Goal: Navigation & Orientation: Find specific page/section

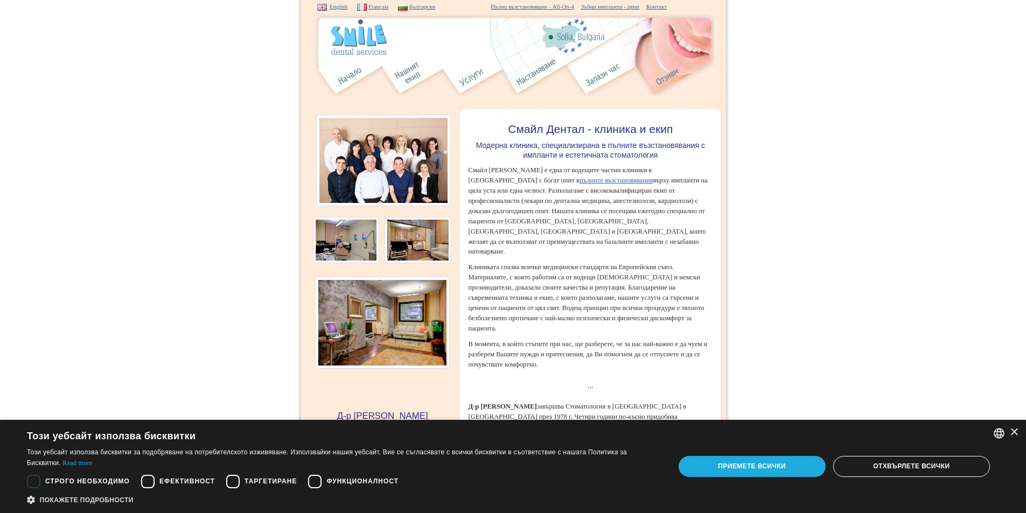
click at [783, 468] on div "Приемете всички" at bounding box center [752, 466] width 147 height 20
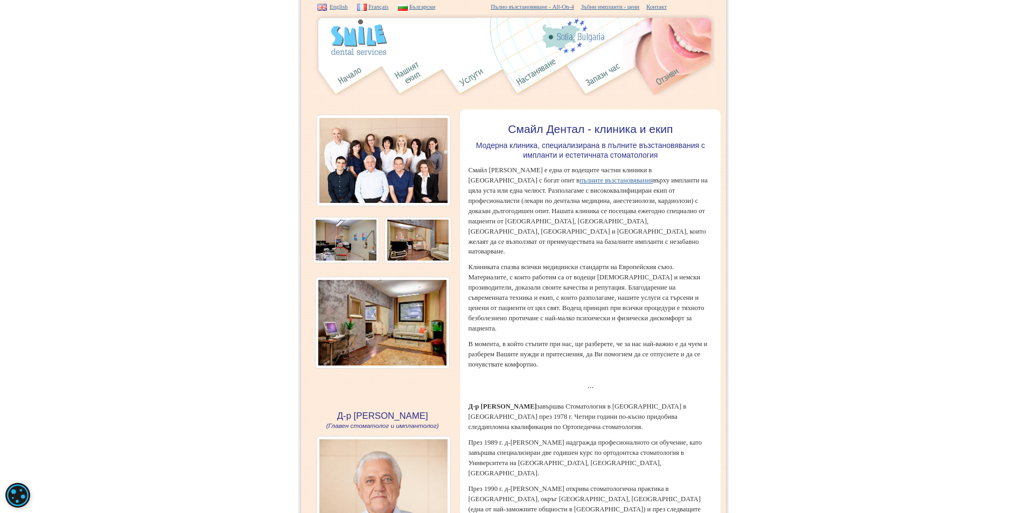
click at [414, 158] on img at bounding box center [383, 161] width 135 height 92
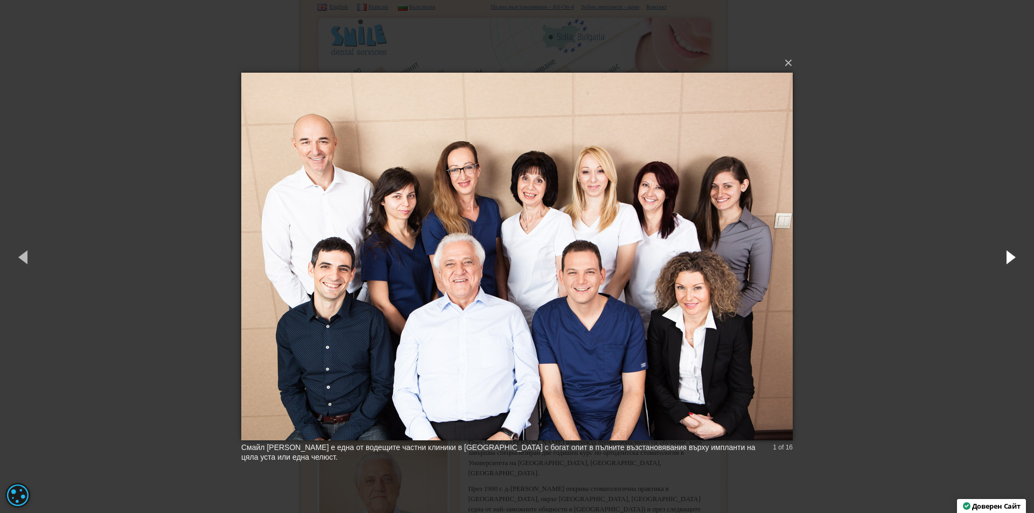
click at [1008, 255] on button "button" at bounding box center [1010, 256] width 48 height 59
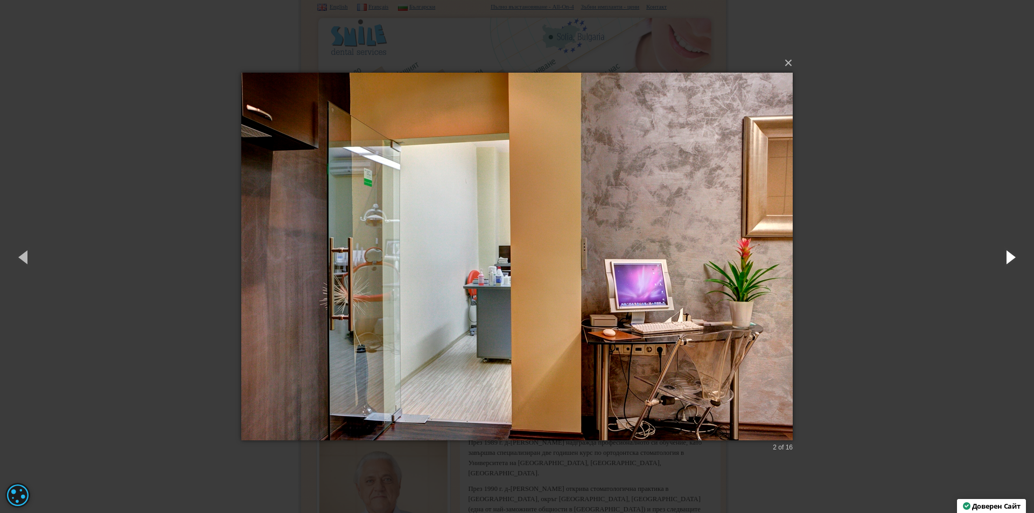
click at [1008, 255] on button "button" at bounding box center [1010, 256] width 48 height 59
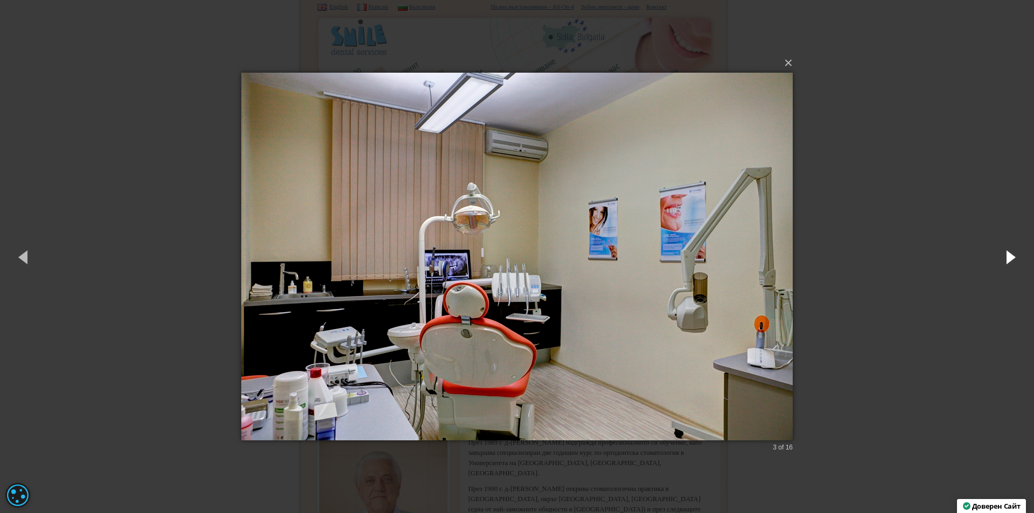
click at [1008, 255] on button "button" at bounding box center [1010, 256] width 48 height 59
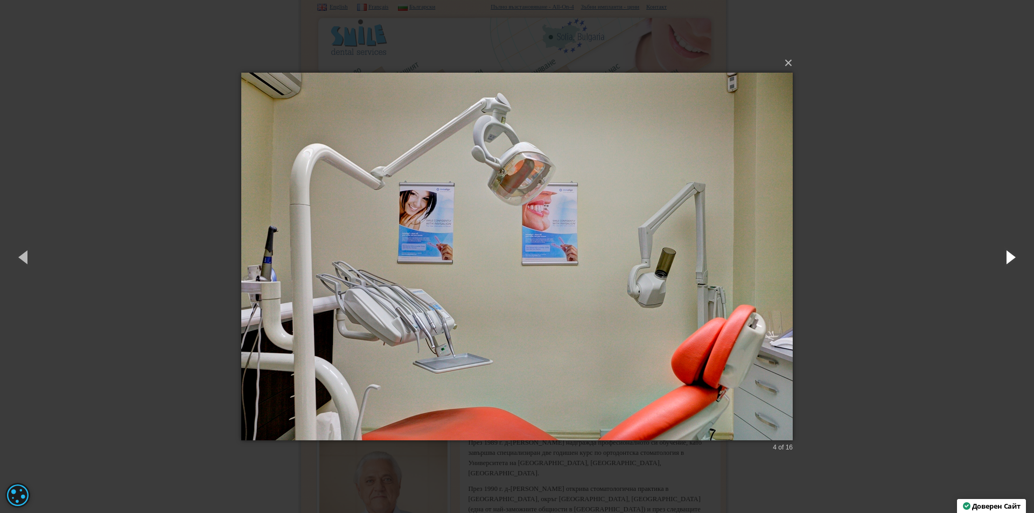
click at [1008, 255] on button "button" at bounding box center [1010, 256] width 48 height 59
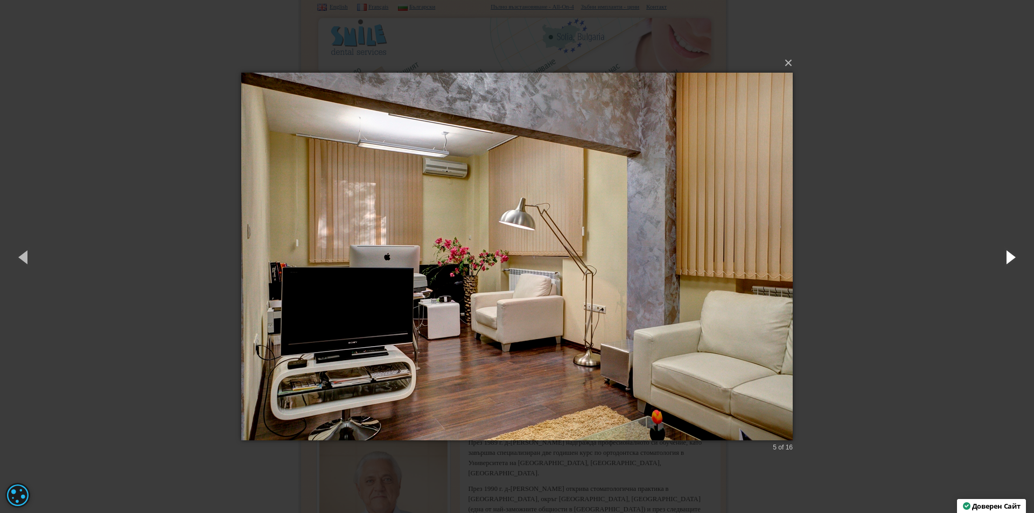
click at [1008, 255] on button "button" at bounding box center [1010, 256] width 48 height 59
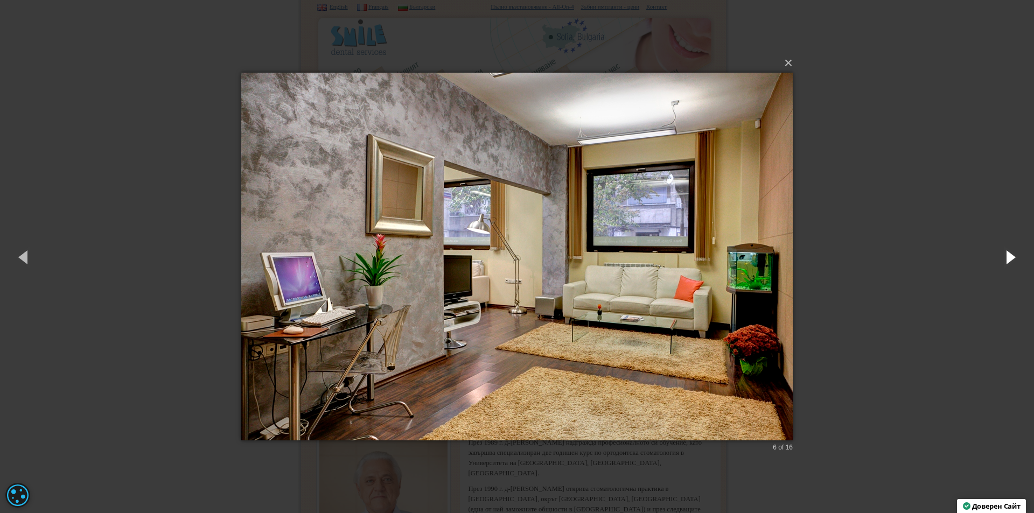
click at [1008, 255] on button "button" at bounding box center [1010, 256] width 48 height 59
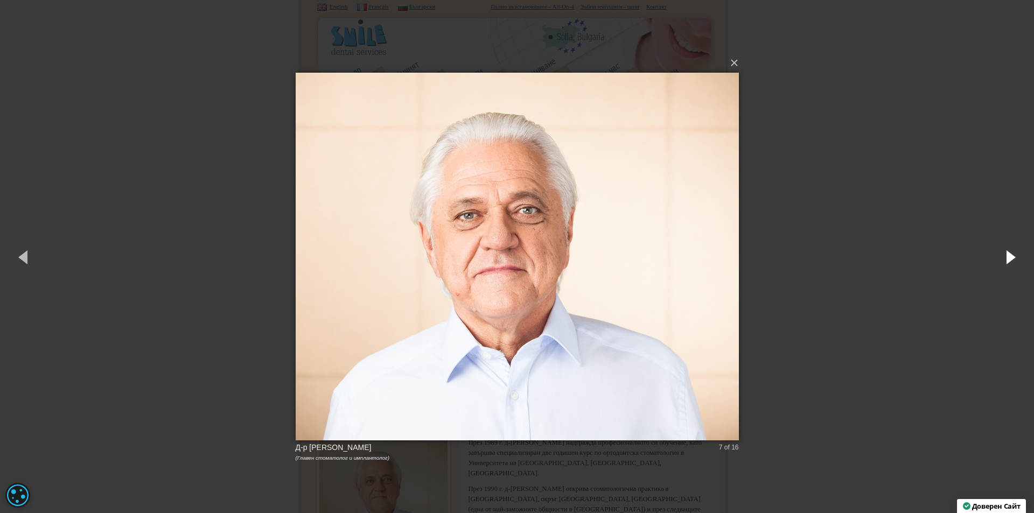
click at [1008, 255] on button "button" at bounding box center [1010, 256] width 48 height 59
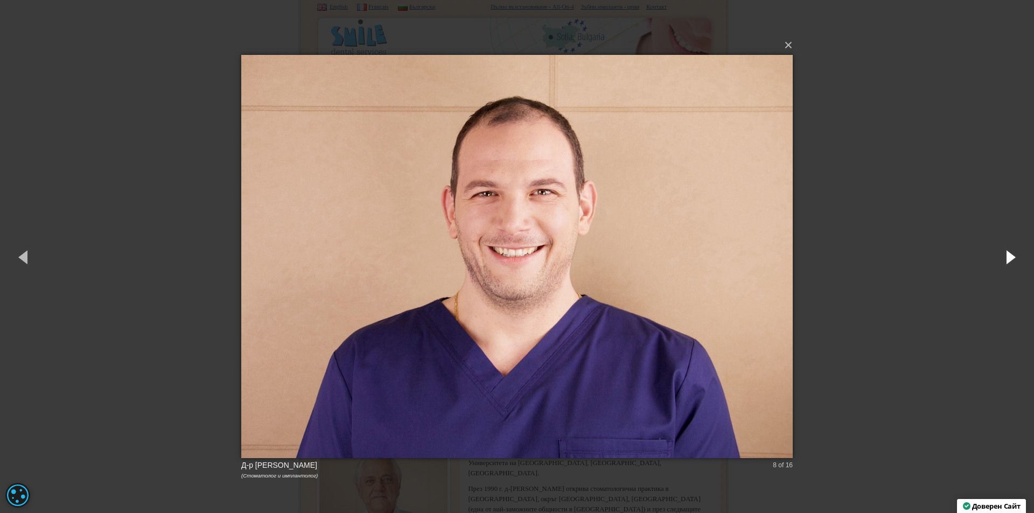
click at [1008, 255] on button "button" at bounding box center [1010, 256] width 48 height 59
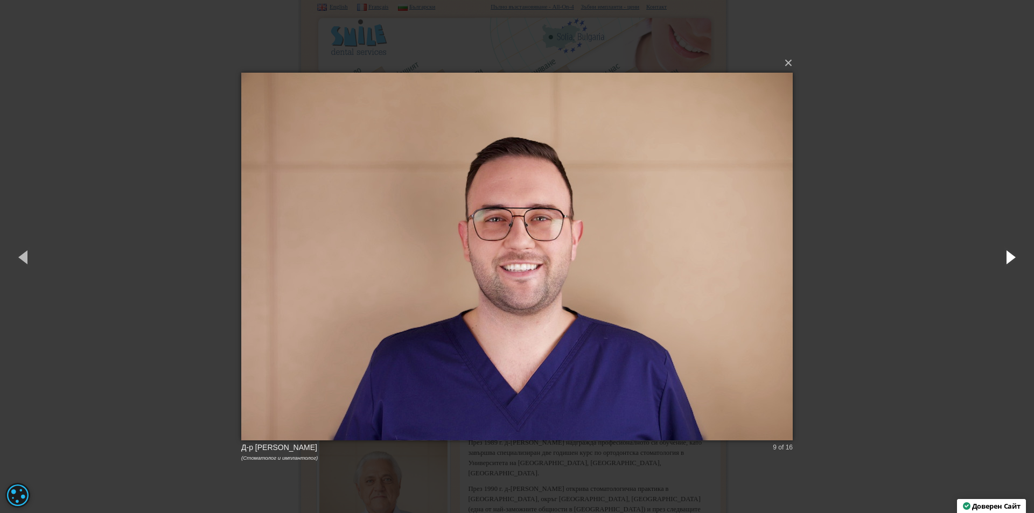
click at [1011, 254] on button "button" at bounding box center [1010, 256] width 48 height 59
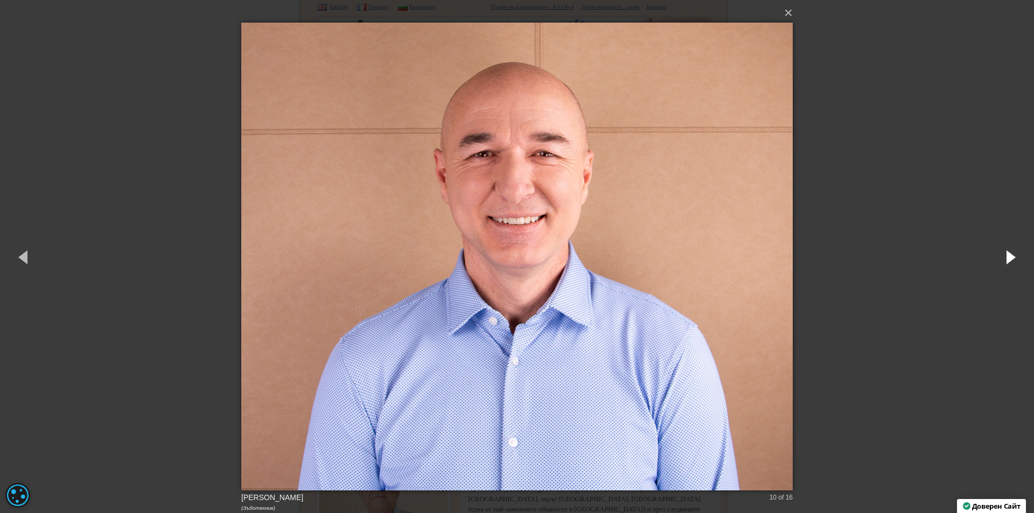
click at [1011, 254] on button "button" at bounding box center [1010, 256] width 48 height 59
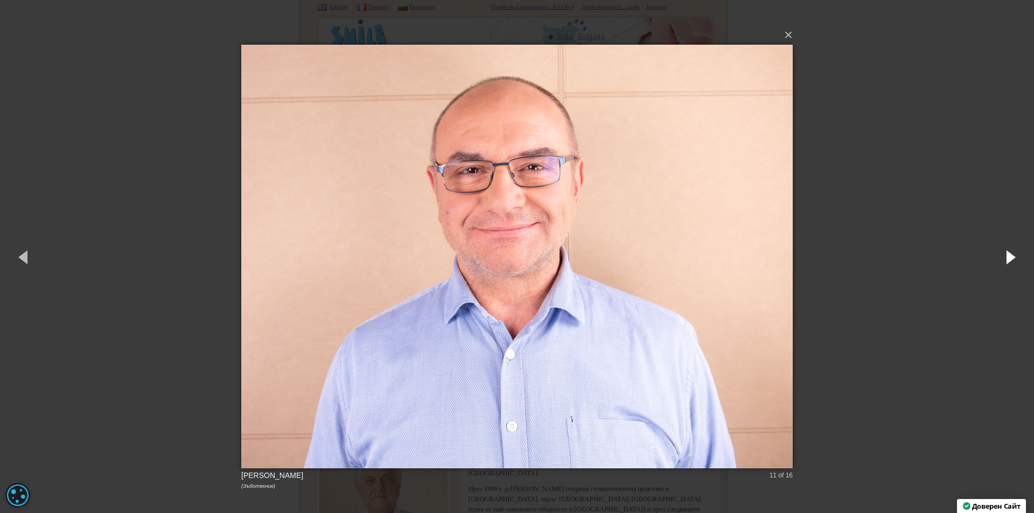
click at [1011, 254] on button "button" at bounding box center [1010, 256] width 48 height 59
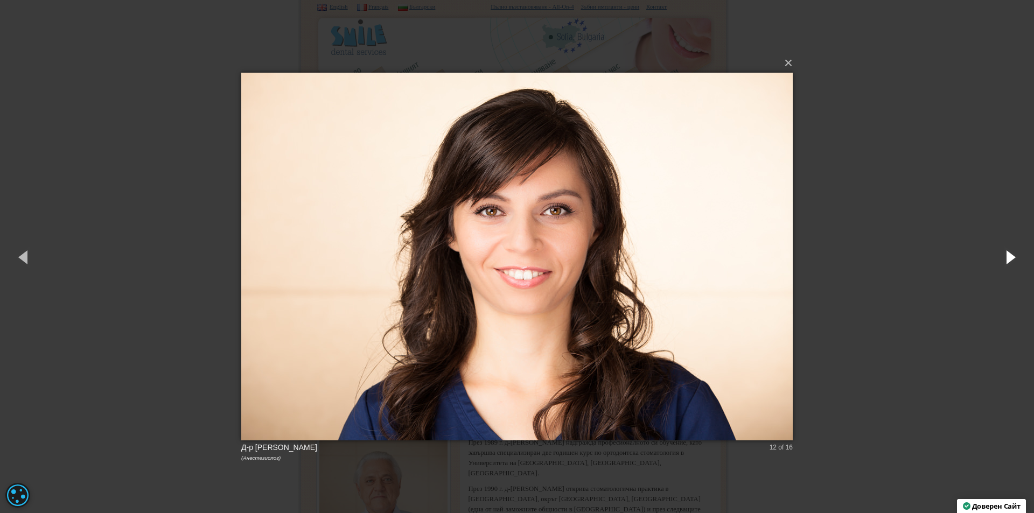
click at [1010, 256] on button "button" at bounding box center [1010, 256] width 48 height 59
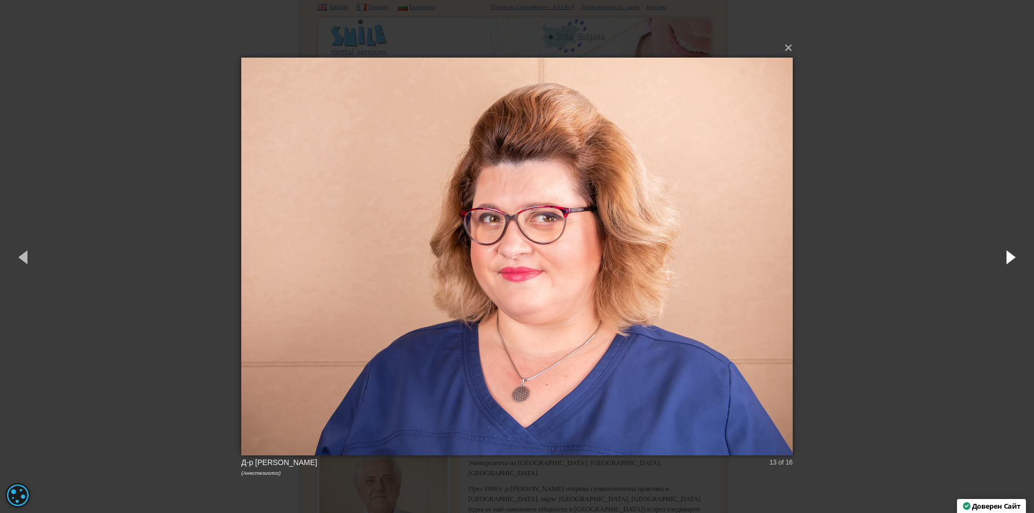
click at [1008, 256] on button "button" at bounding box center [1010, 256] width 48 height 59
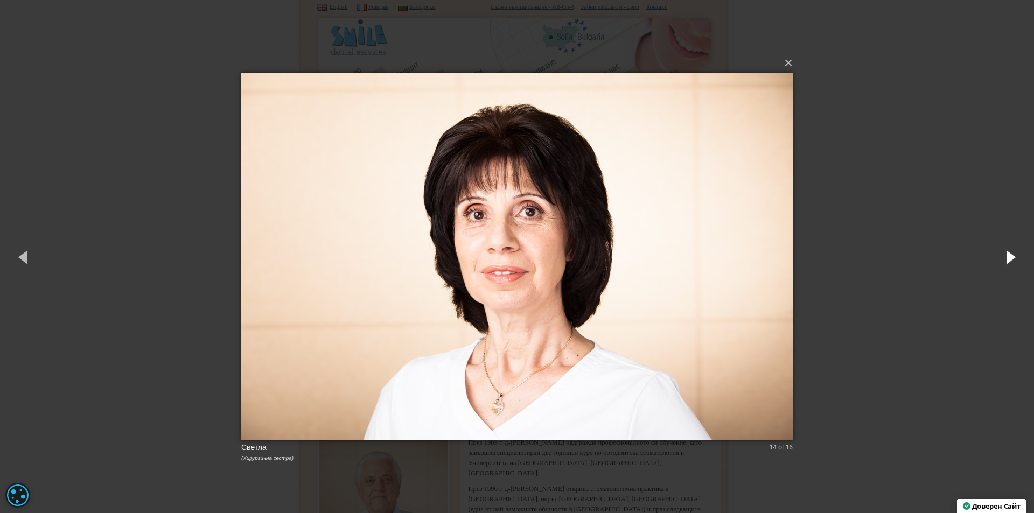
click at [1008, 256] on button "button" at bounding box center [1010, 256] width 48 height 59
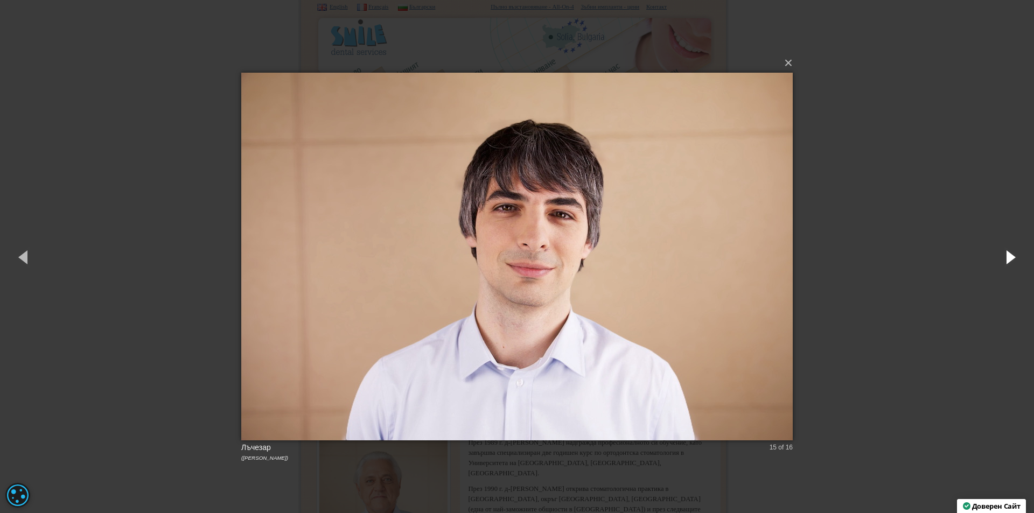
click at [1008, 256] on button "button" at bounding box center [1010, 256] width 48 height 59
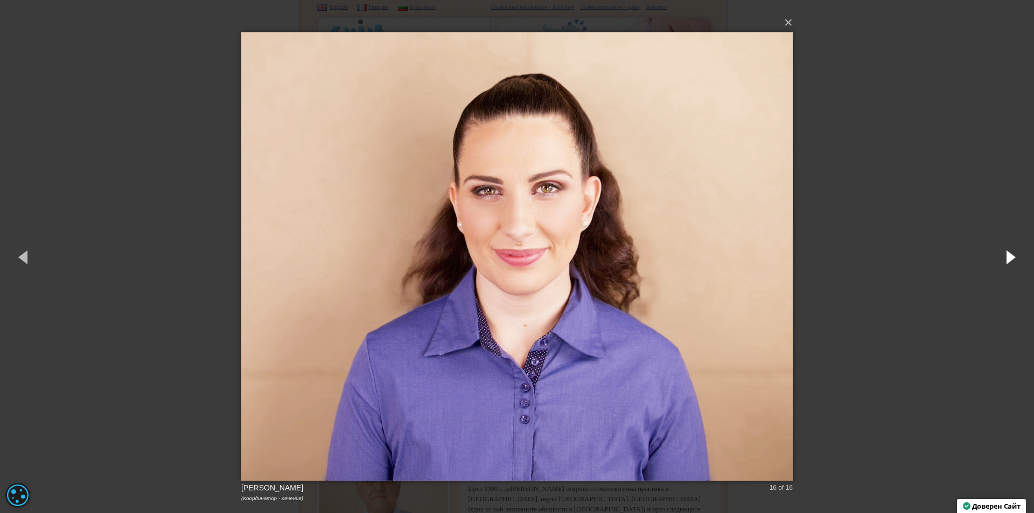
click at [1008, 256] on button "button" at bounding box center [1010, 256] width 48 height 59
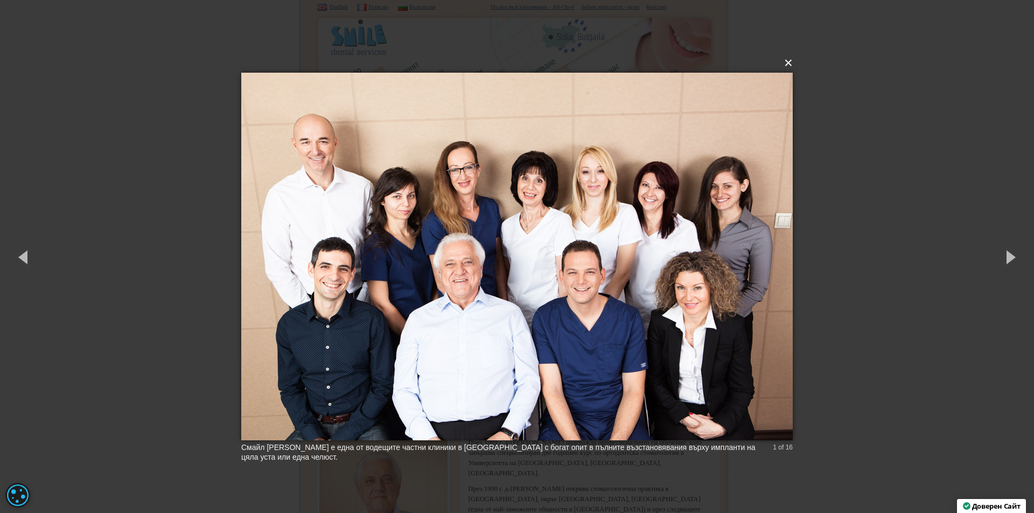
click at [788, 62] on button "×" at bounding box center [521, 63] width 552 height 24
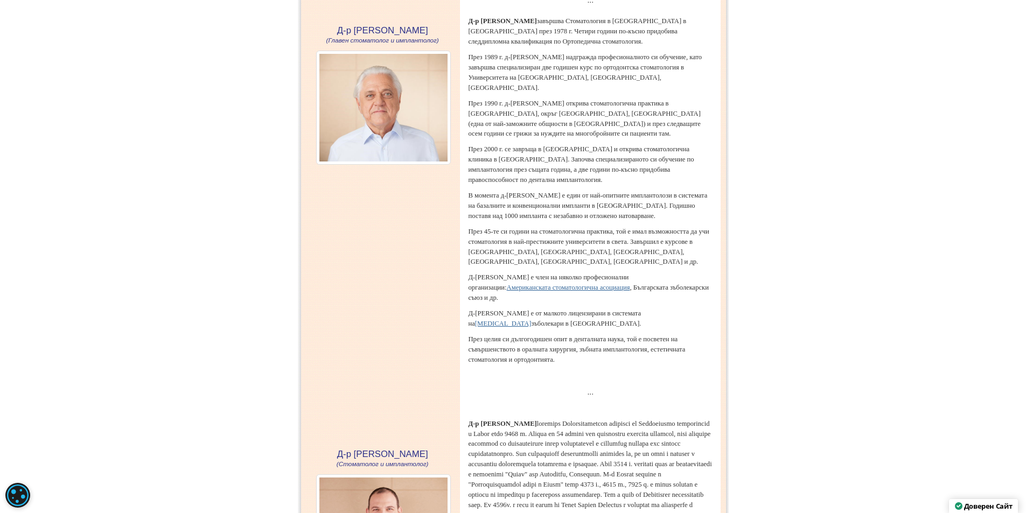
scroll to position [323, 0]
